Goal: Task Accomplishment & Management: Manage account settings

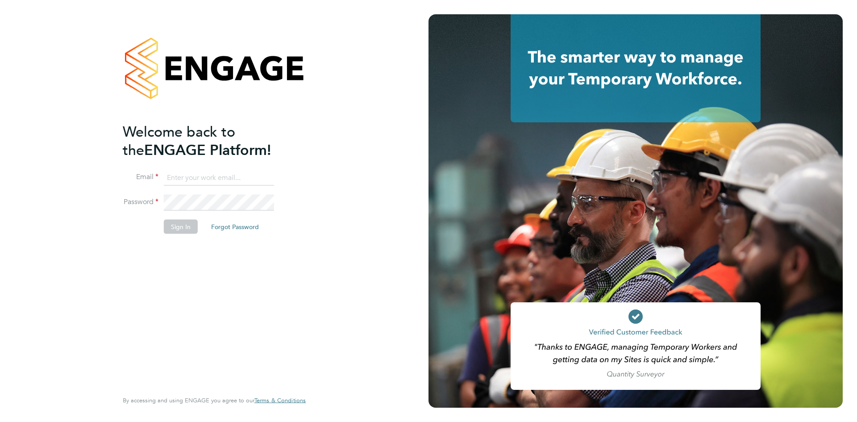
type input "catherine.arnold@torus.co.uk"
click at [166, 224] on button "Sign In" at bounding box center [181, 226] width 34 height 14
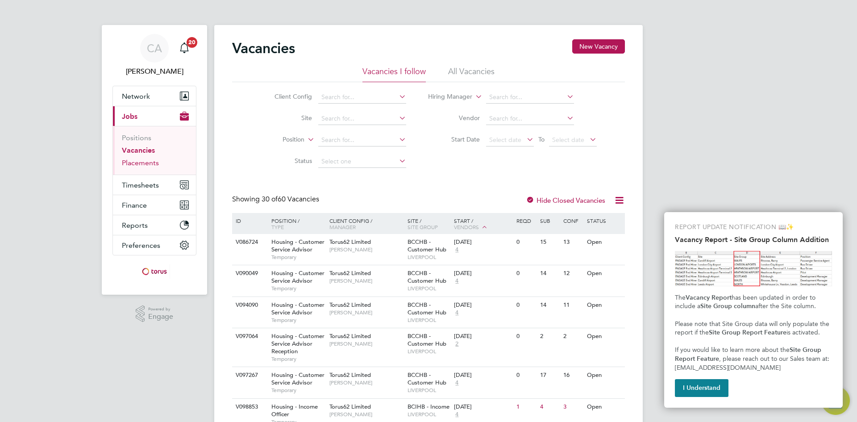
click at [142, 162] on link "Placements" at bounding box center [140, 162] width 37 height 8
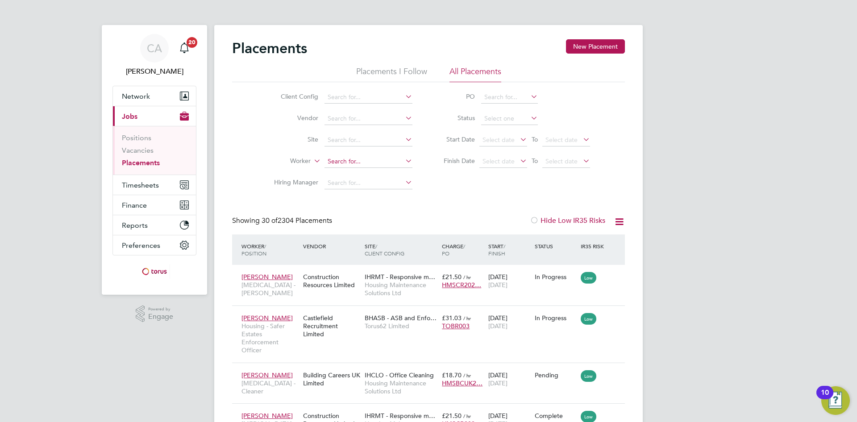
click at [338, 160] on input at bounding box center [368, 161] width 88 height 12
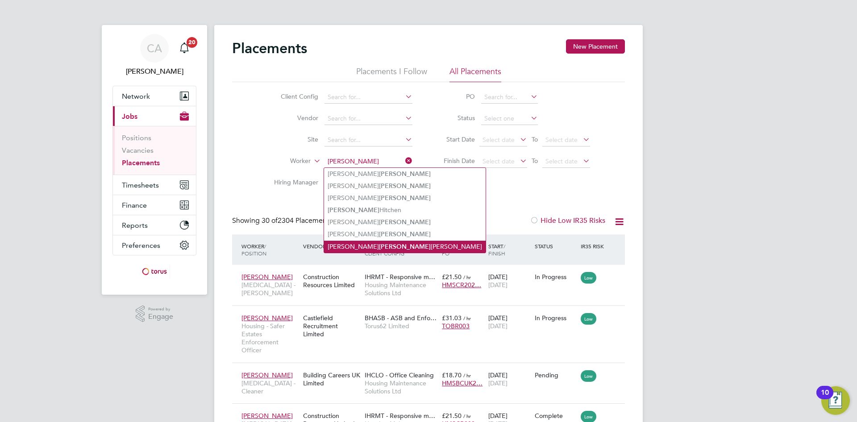
click at [370, 240] on li "[PERSON_NAME] [PERSON_NAME]" at bounding box center [405, 246] width 162 height 12
type input "[PERSON_NAME] [PERSON_NAME]"
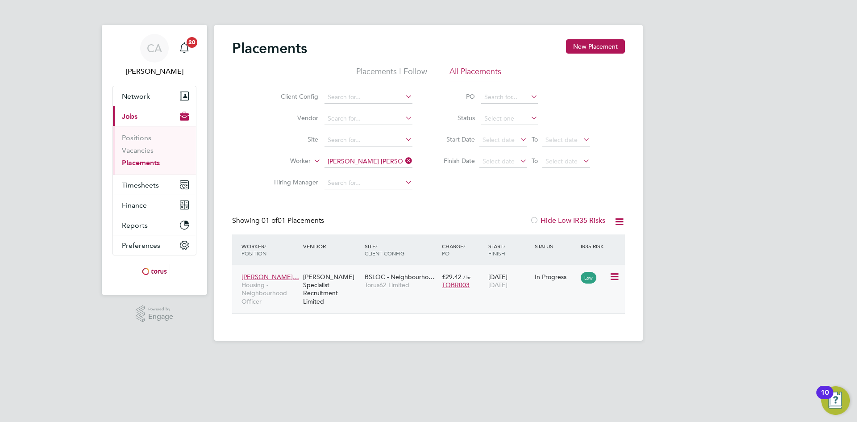
click at [384, 282] on span "Torus62 Limited" at bounding box center [401, 285] width 73 height 8
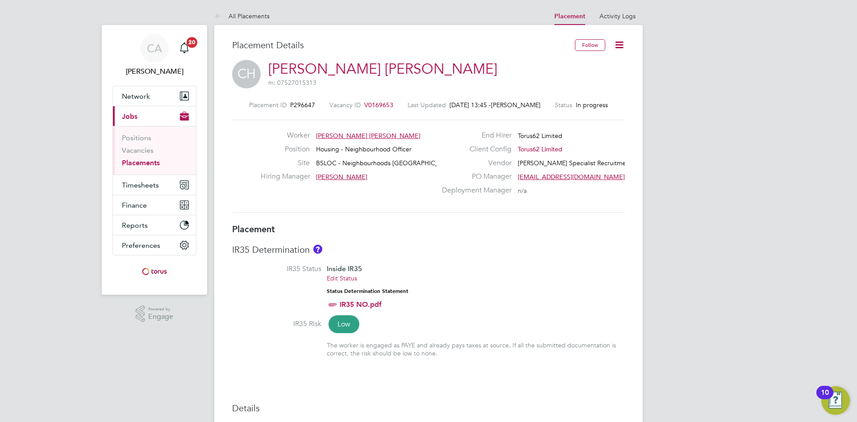
click at [621, 45] on icon at bounding box center [618, 44] width 11 height 11
click at [569, 62] on li "Edit Placement e" at bounding box center [577, 66] width 92 height 12
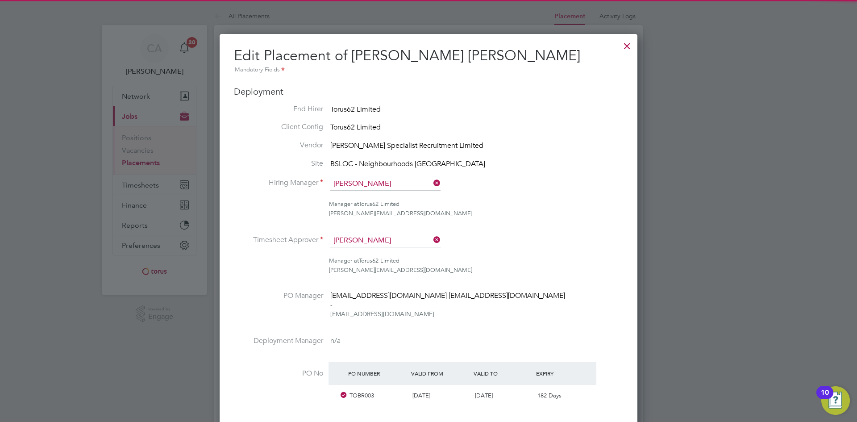
click at [544, 265] on div "Manager at Torus62 Limited natalie.gillbanks@torus.co.uk" at bounding box center [476, 265] width 294 height 19
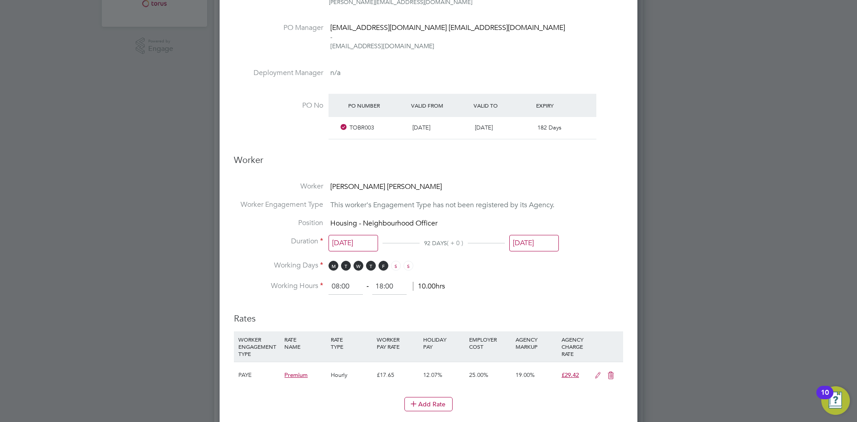
click at [529, 240] on input "[DATE]" at bounding box center [534, 243] width 50 height 17
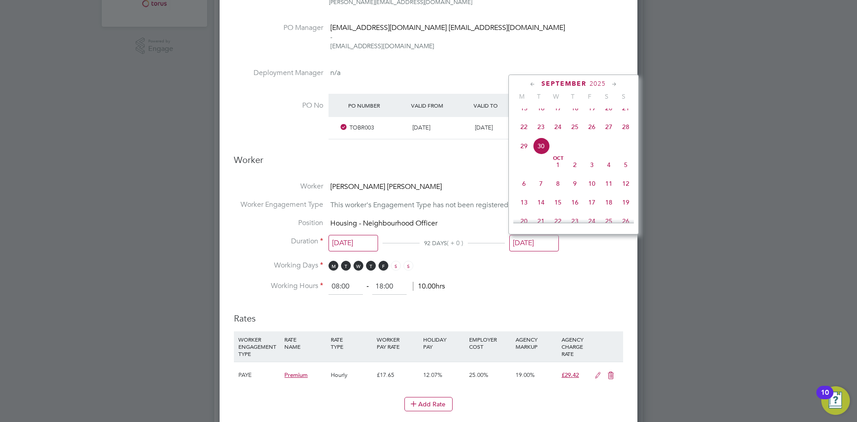
click at [590, 170] on span "3" at bounding box center [591, 164] width 17 height 17
type input "[DATE]"
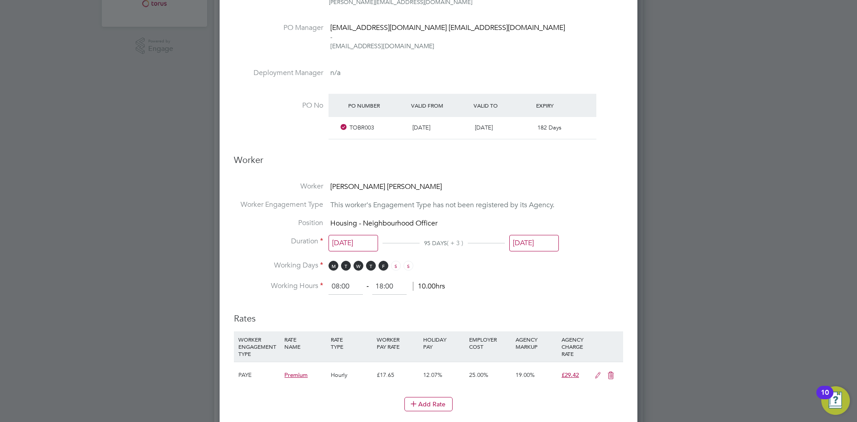
click at [596, 272] on li "Working Days M T W T F S S" at bounding box center [428, 270] width 389 height 18
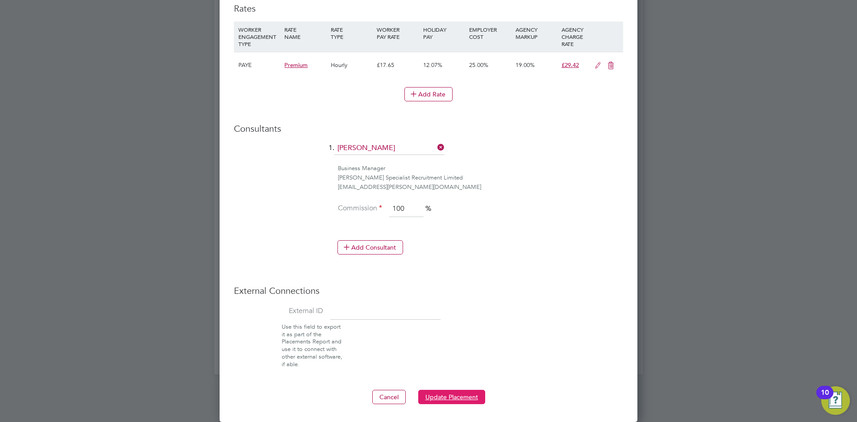
click at [452, 394] on button "Update Placement" at bounding box center [451, 397] width 67 height 14
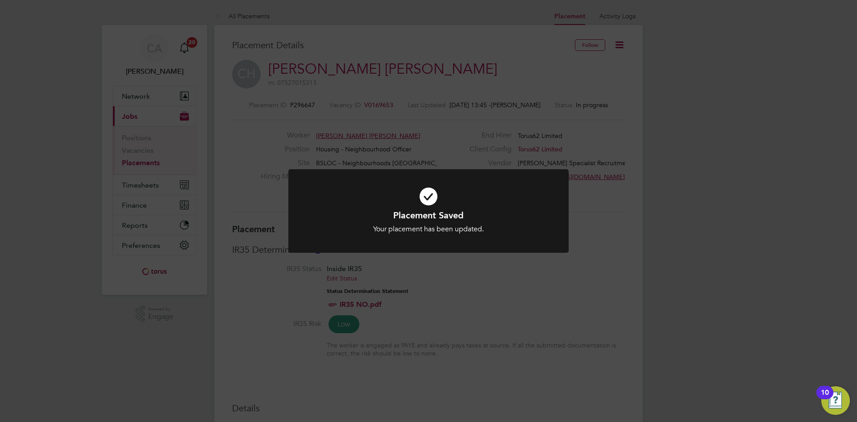
click at [368, 102] on div "Placement Saved Your placement has been updated. Cancel Okay" at bounding box center [428, 211] width 857 height 422
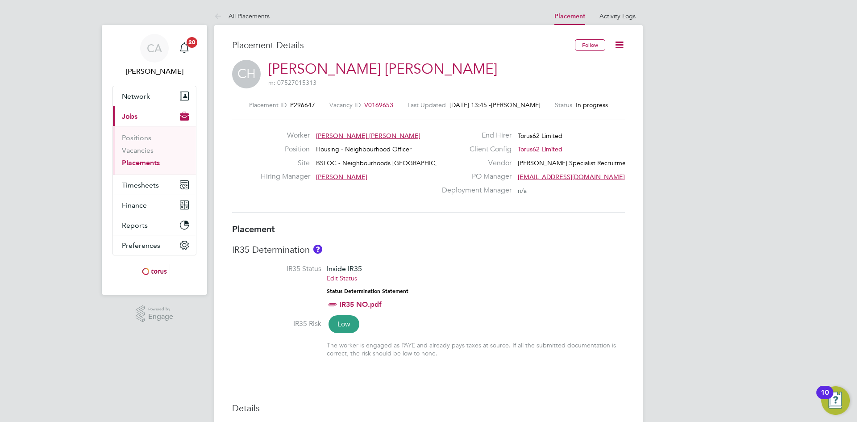
click at [369, 104] on span "V0169653" at bounding box center [378, 105] width 29 height 8
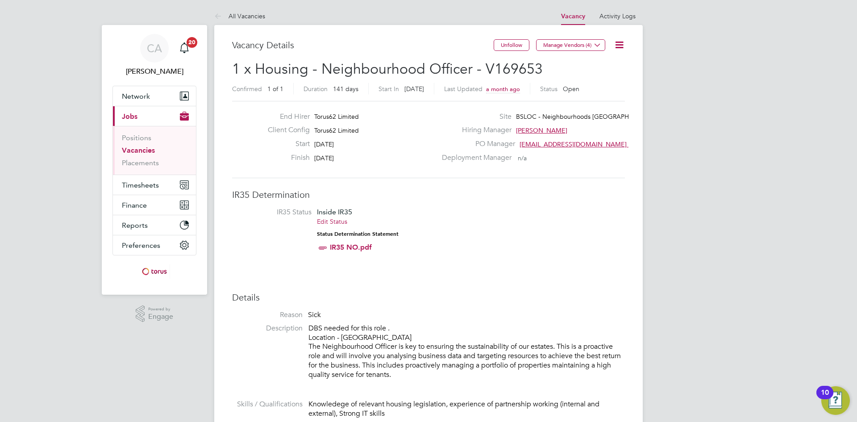
click at [613, 44] on icon at bounding box center [618, 44] width 11 height 11
click at [603, 64] on li "Edit Vacancy" at bounding box center [598, 66] width 52 height 12
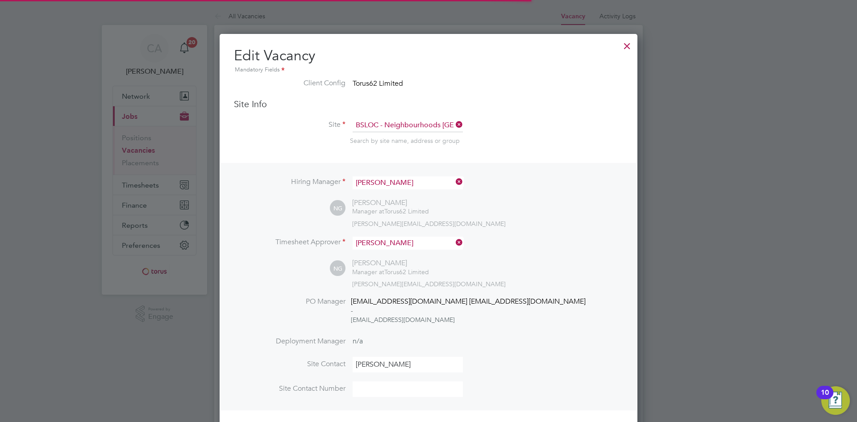
click at [584, 207] on div "NG Natalie Gillbanks Manager at Torus62 Limited natalie.gillbanks@torus.co.uk" at bounding box center [476, 212] width 293 height 29
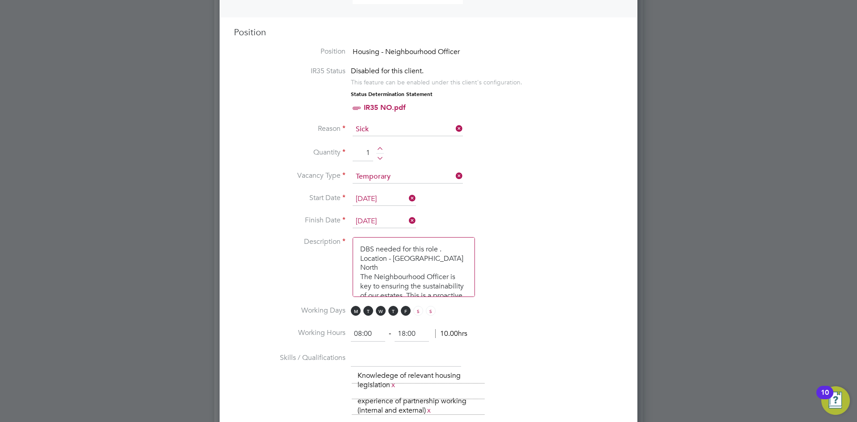
click at [391, 222] on input "[DATE]" at bounding box center [383, 221] width 63 height 13
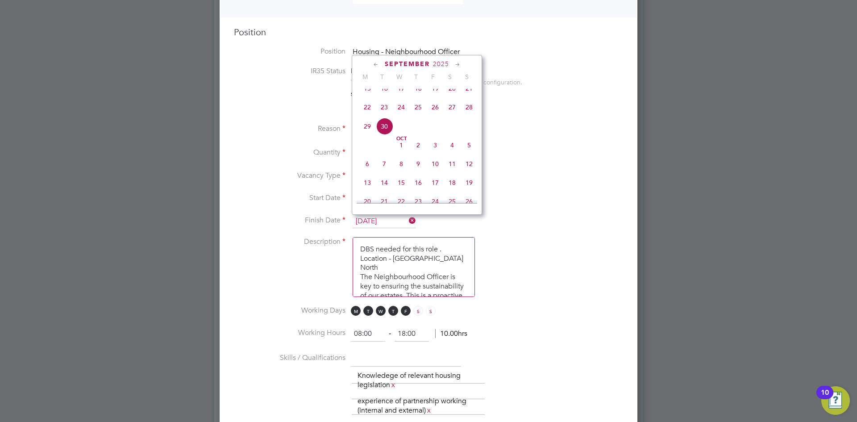
click at [435, 152] on span "3" at bounding box center [435, 145] width 17 height 17
type input "03 Oct 2025"
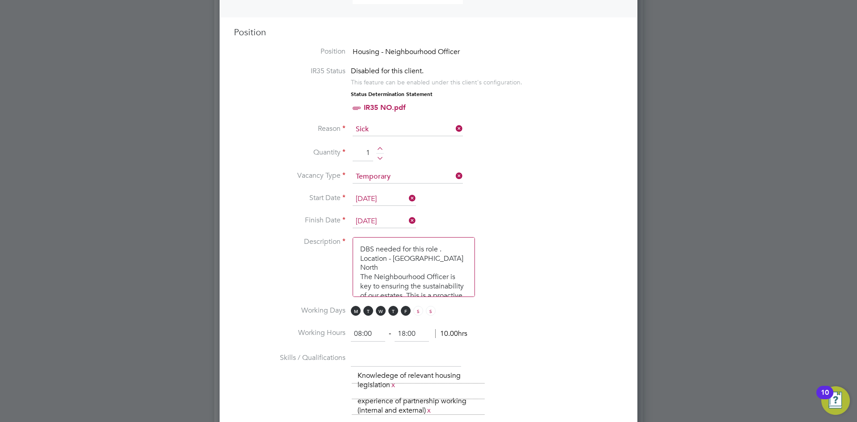
click at [535, 241] on li "Description DBS needed for this role . Location - Liverpool North The Neighbour…" at bounding box center [428, 271] width 389 height 69
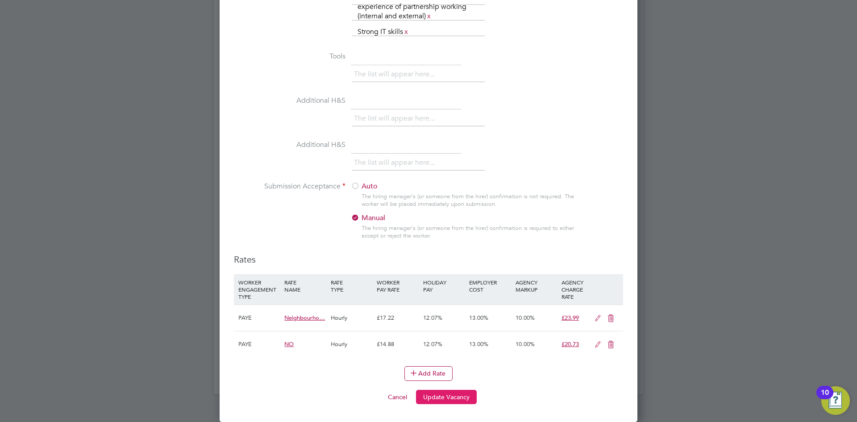
click at [435, 396] on button "Update Vacancy" at bounding box center [446, 397] width 61 height 14
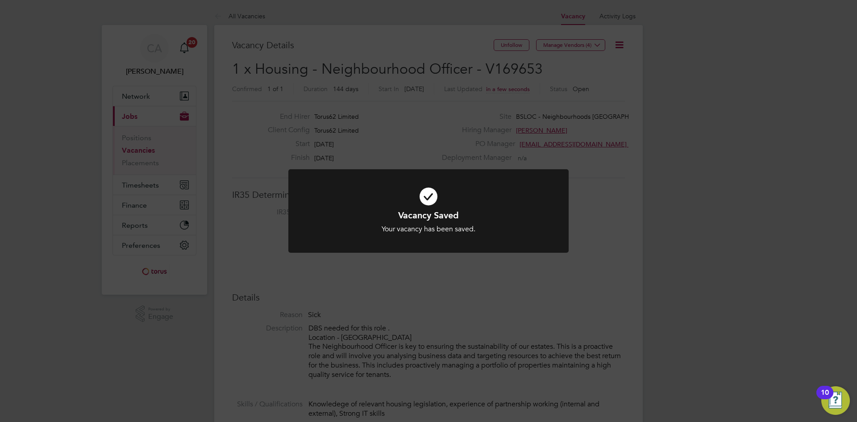
click at [549, 277] on div "Vacancy Saved Your vacancy has been saved. Cancel Okay" at bounding box center [428, 211] width 857 height 422
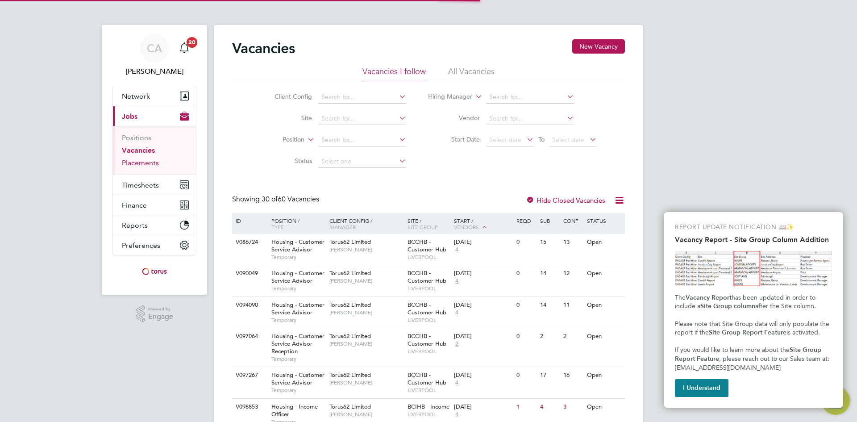
click at [135, 162] on link "Placements" at bounding box center [140, 162] width 37 height 8
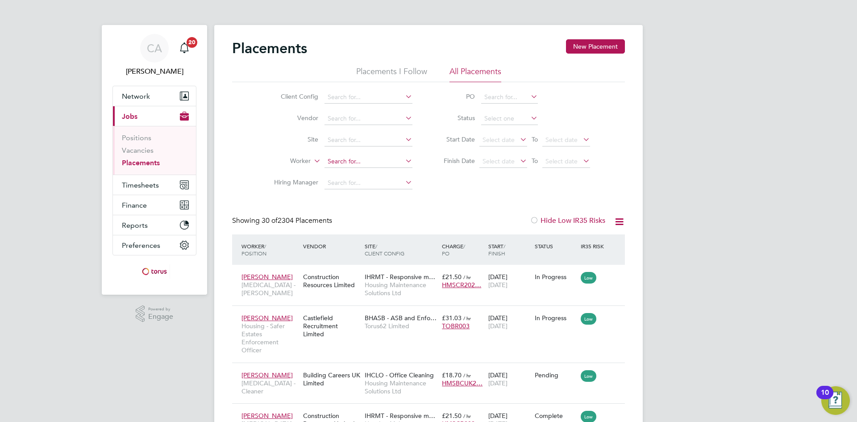
click at [332, 160] on input at bounding box center [368, 161] width 88 height 12
type input "Michael Taylor"
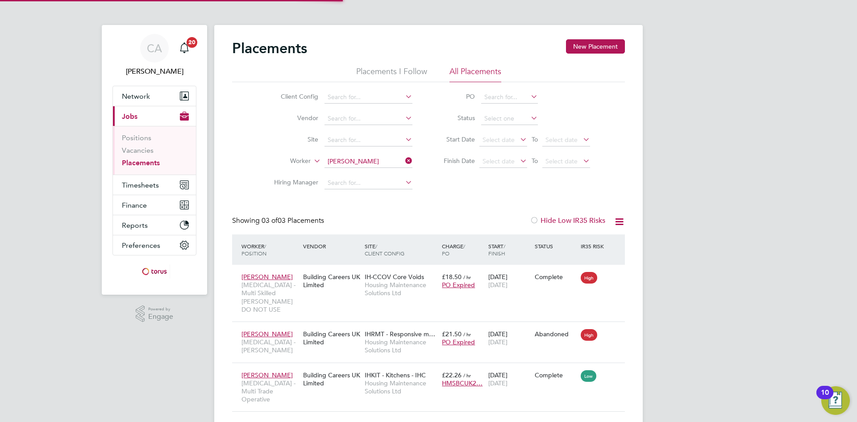
click at [403, 160] on icon at bounding box center [403, 160] width 0 height 12
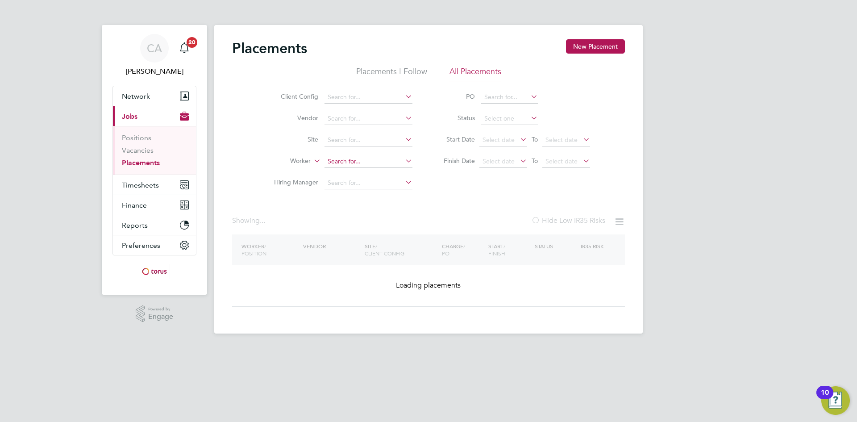
click at [360, 157] on input at bounding box center [368, 161] width 88 height 12
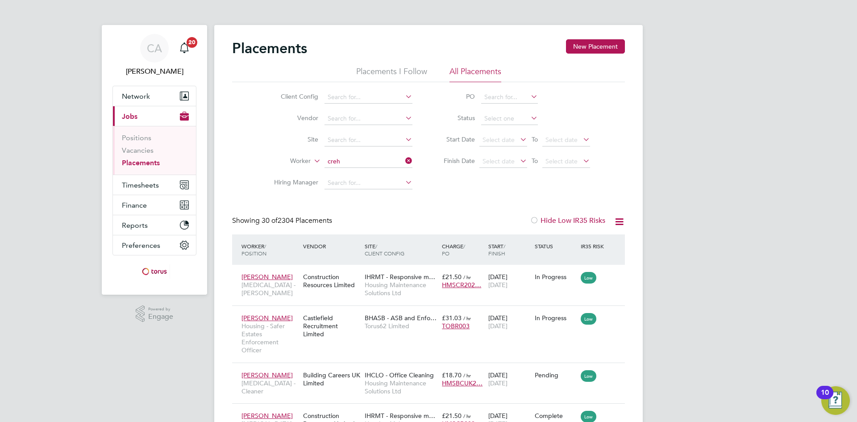
click at [379, 183] on b "Creh" at bounding box center [386, 186] width 14 height 8
type input "Deborah Crehan"
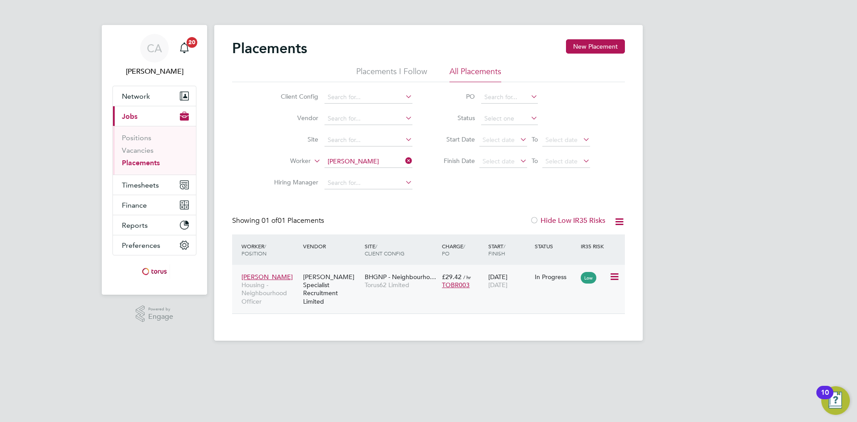
click at [356, 277] on div "[PERSON_NAME] Specialist Recruitment Limited" at bounding box center [332, 288] width 62 height 41
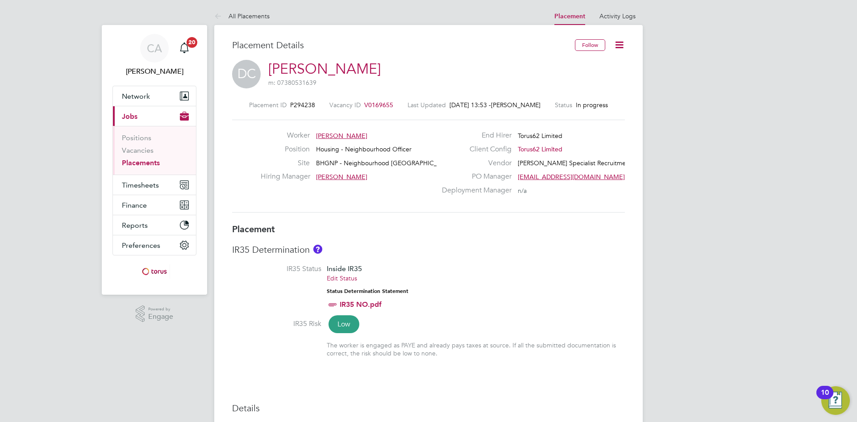
click at [619, 47] on icon at bounding box center [618, 44] width 11 height 11
click at [560, 66] on li "Edit Placement e" at bounding box center [577, 66] width 92 height 12
type input "Mike Phillips"
type input "[DATE]"
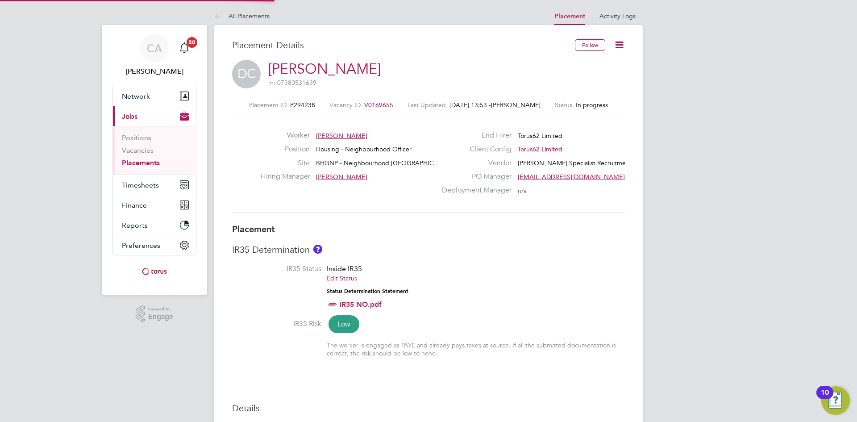
type input "[DATE]"
type input "08:00"
type input "18:00"
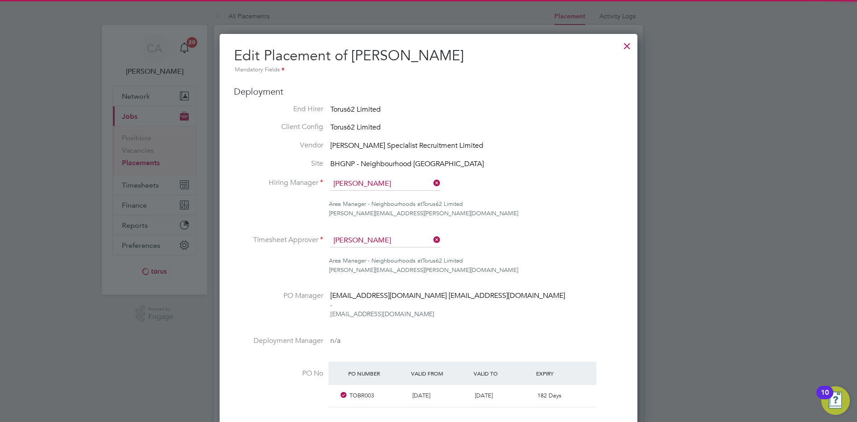
click at [560, 223] on li "Area Manager - Neighbourhoods at Torus62 Limited michael.phillips@torus.co.uk" at bounding box center [428, 213] width 389 height 28
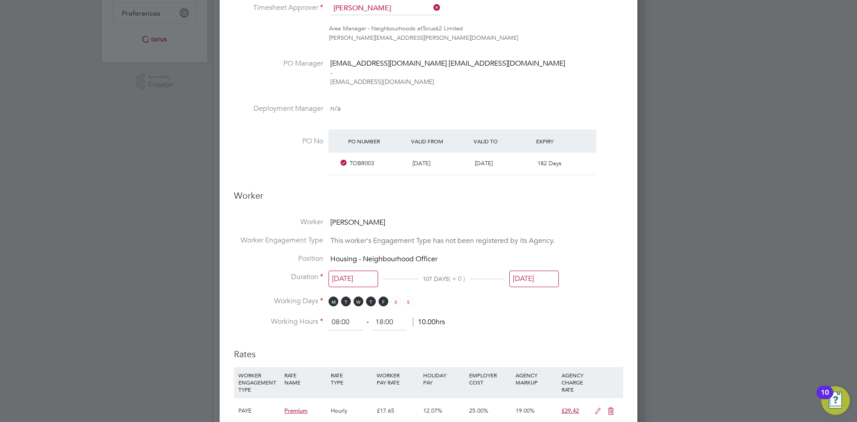
click at [546, 279] on input "[DATE]" at bounding box center [534, 278] width 50 height 17
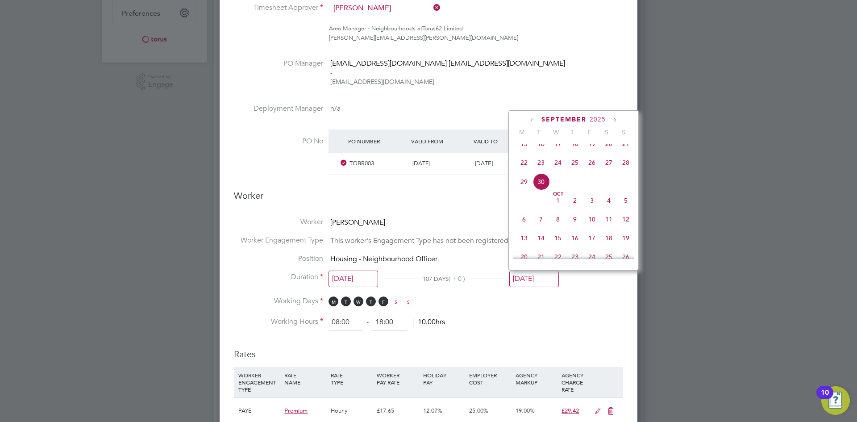
click at [591, 208] on span "3" at bounding box center [591, 200] width 17 height 17
type input "03 Oct 2025"
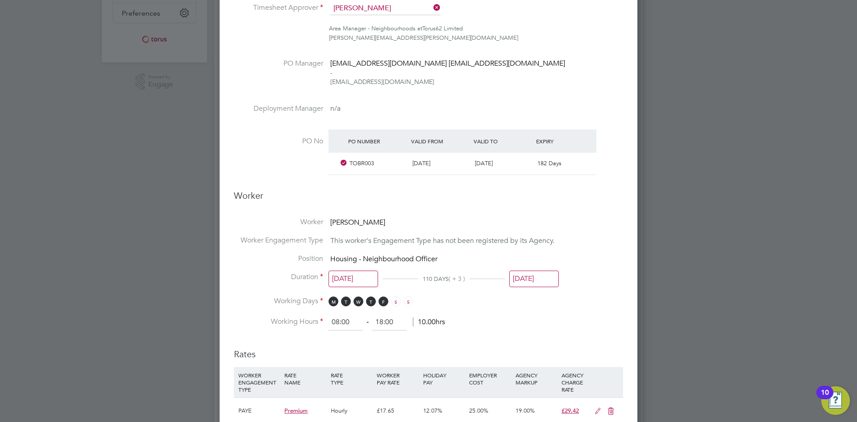
click at [612, 322] on li "Working Hours 08:00 ‐ 18:00 10.00hrs" at bounding box center [428, 322] width 389 height 16
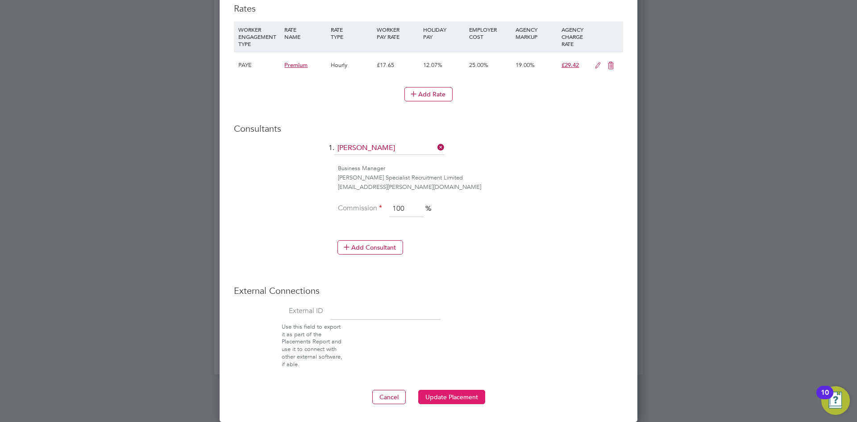
click at [453, 398] on button "Update Placement" at bounding box center [451, 397] width 67 height 14
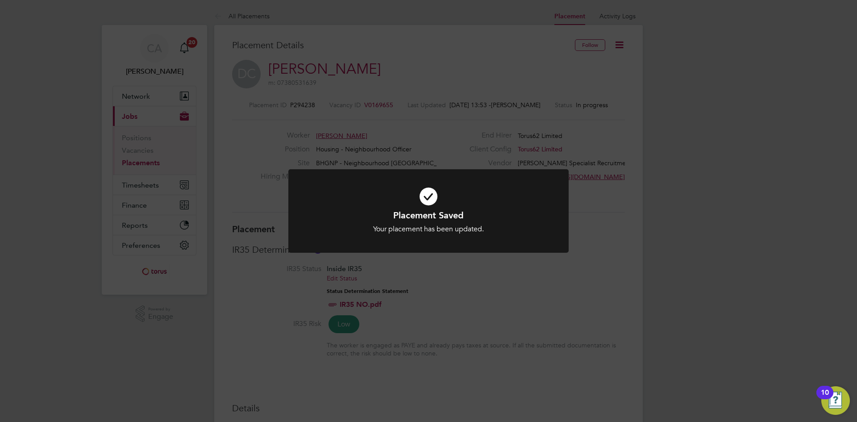
click at [376, 101] on div "Placement Saved Your placement has been updated. Cancel Okay" at bounding box center [428, 211] width 857 height 422
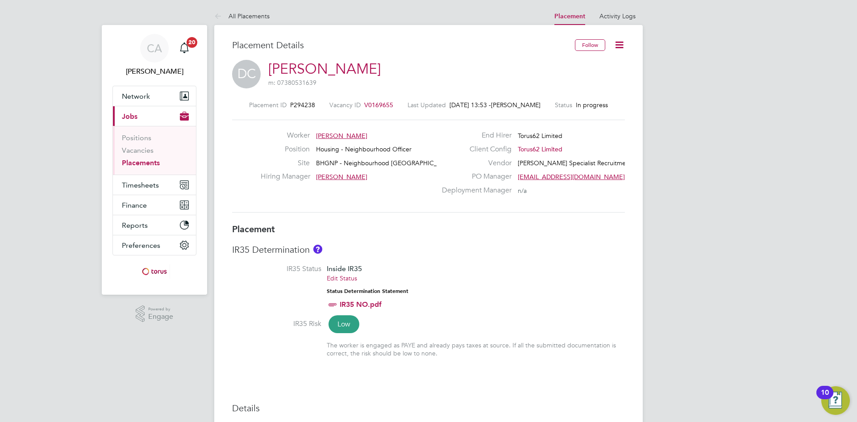
click at [376, 102] on span "V0169655" at bounding box center [378, 105] width 29 height 8
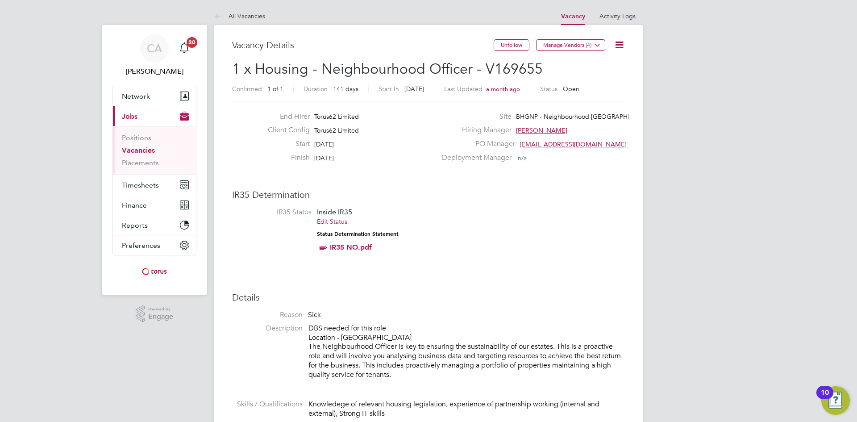
click at [621, 44] on icon at bounding box center [618, 44] width 11 height 11
click at [596, 64] on li "Edit Vacancy" at bounding box center [598, 66] width 52 height 12
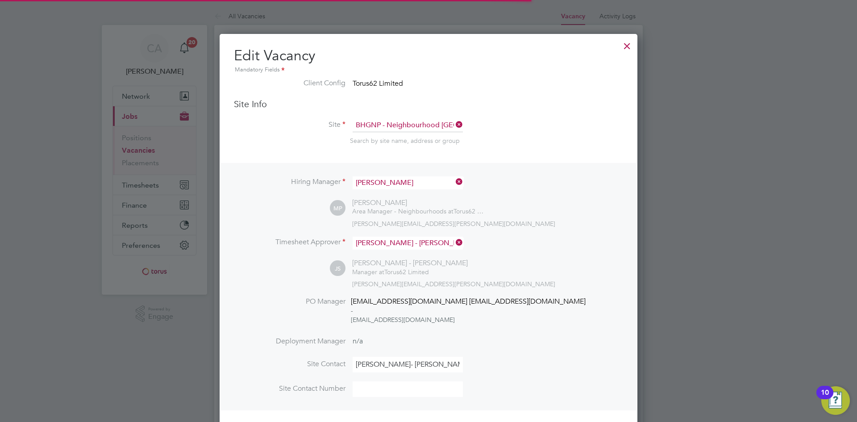
click at [612, 193] on li "Hiring Manager Mike Phillips" at bounding box center [428, 187] width 389 height 22
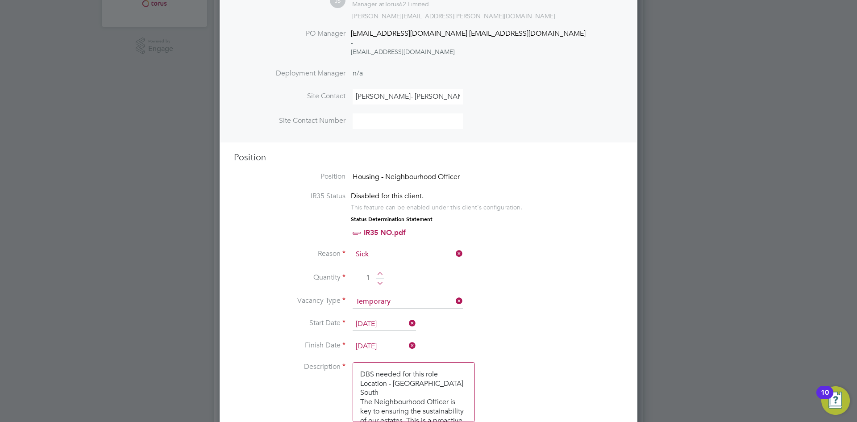
click at [397, 344] on input "[DATE]" at bounding box center [383, 346] width 63 height 13
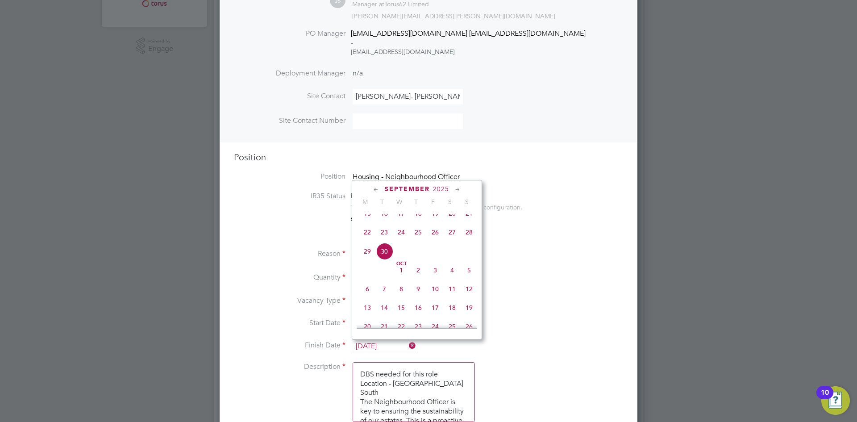
click at [436, 278] on span "3" at bounding box center [435, 269] width 17 height 17
type input "03 Oct 2025"
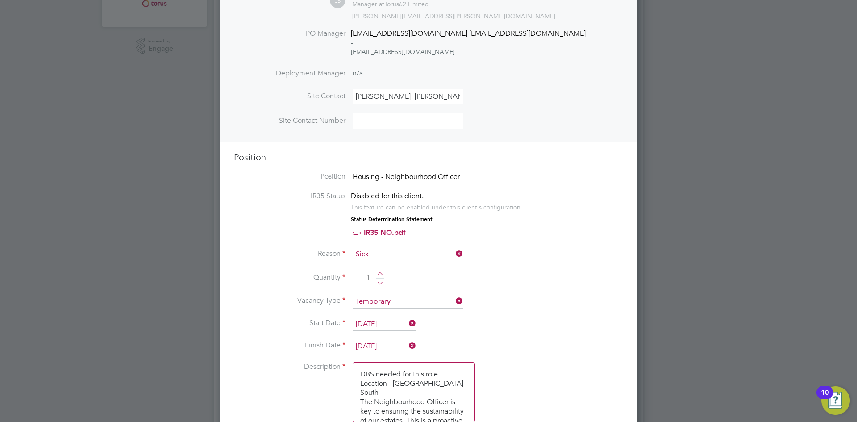
click at [549, 334] on li "Start Date 13 May 2025" at bounding box center [428, 328] width 389 height 22
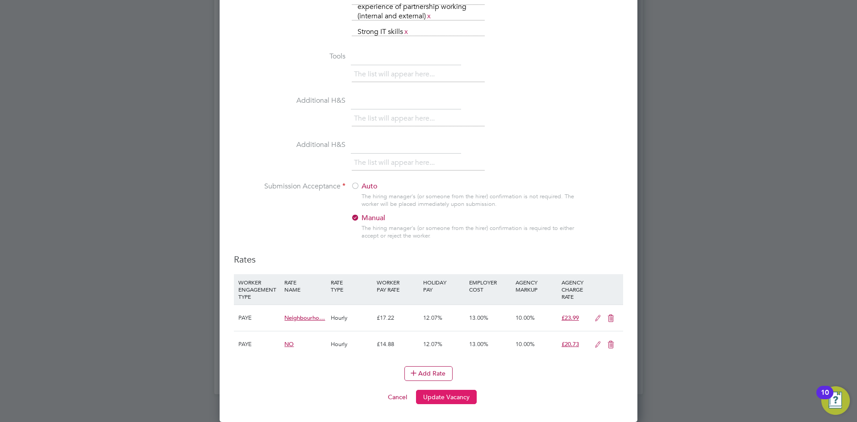
click at [443, 402] on button "Update Vacancy" at bounding box center [446, 397] width 61 height 14
